Goal: Navigation & Orientation: Understand site structure

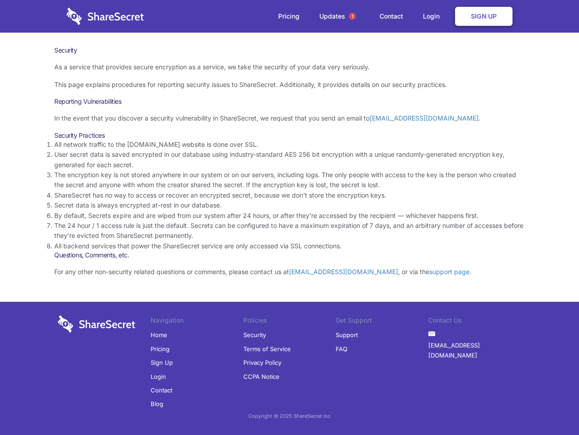
click at [290, 217] on li "By default, Secrets expire and are wiped from our system after 24 hours, or aft…" at bounding box center [289, 216] width 471 height 10
click at [353, 16] on span "1" at bounding box center [352, 16] width 7 height 7
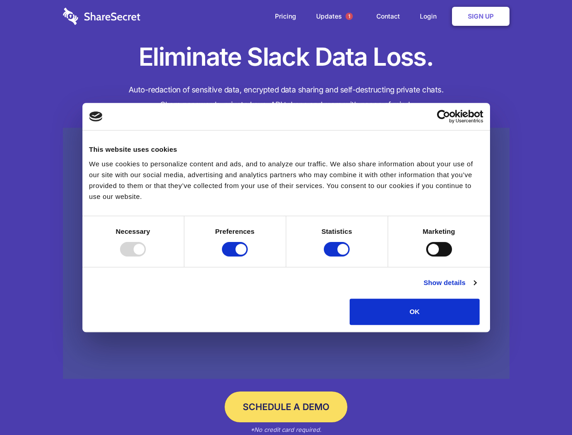
click at [146, 256] on div at bounding box center [133, 249] width 26 height 14
click at [248, 256] on input "Preferences" at bounding box center [235, 249] width 26 height 14
checkbox input "false"
click at [338, 256] on input "Statistics" at bounding box center [337, 249] width 26 height 14
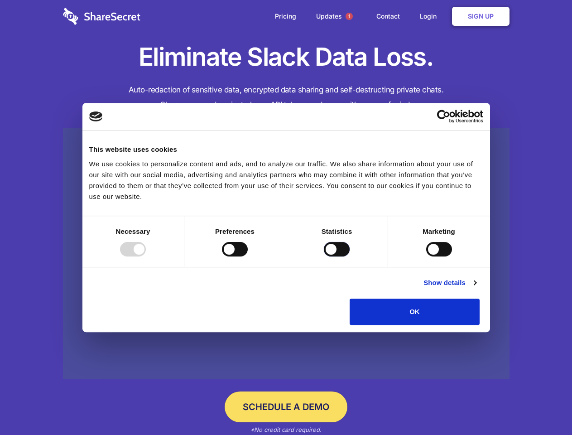
checkbox input "false"
click at [426, 256] on input "Marketing" at bounding box center [439, 249] width 26 height 14
checkbox input "true"
click at [476, 288] on link "Show details" at bounding box center [449, 282] width 53 height 11
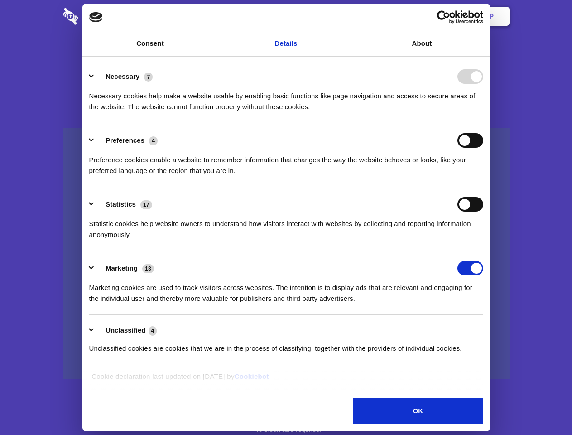
click at [483, 123] on li "Necessary 7 Necessary cookies help make a website usable by enabling basic func…" at bounding box center [286, 91] width 394 height 64
click at [349, 16] on span "1" at bounding box center [348, 16] width 7 height 7
